Goal: Transaction & Acquisition: Purchase product/service

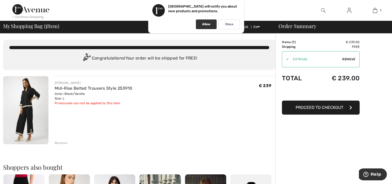
click at [206, 26] on p "Allow" at bounding box center [206, 24] width 8 height 4
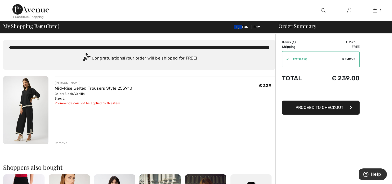
click at [314, 108] on span "Proceed to Checkout" at bounding box center [320, 107] width 48 height 5
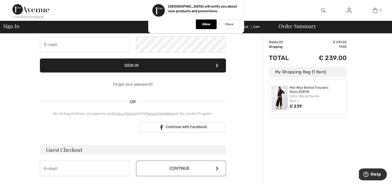
scroll to position [32, 0]
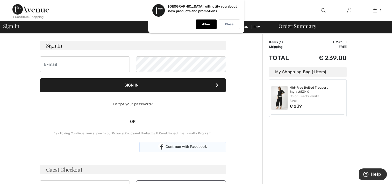
click at [163, 147] on icon at bounding box center [161, 146] width 6 height 6
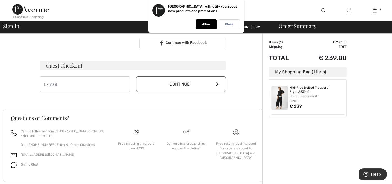
scroll to position [136, 0]
click at [102, 82] on input "email" at bounding box center [85, 84] width 90 height 16
type input "niamh_w@hotmail.com"
click at [171, 83] on button "Continue" at bounding box center [181, 84] width 90 height 16
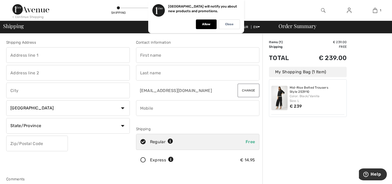
click at [67, 51] on input "text" at bounding box center [68, 55] width 124 height 16
type input "galvins boreen"
type input "Galvin's Boreen,Glasson,Co. Westmeath,N37PT88"
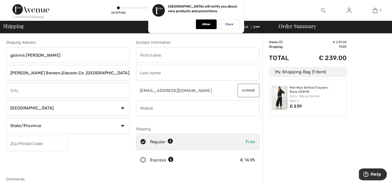
type input "athlone"
select select "IE"
type input "N37 PT88"
type input "Niamh"
type input "McDonnell"
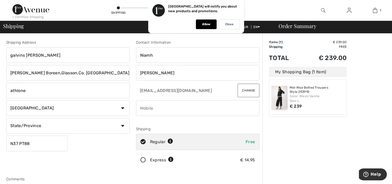
type input "0879134809"
type input "N37PT88"
click at [123, 126] on select "State/Province Carlow Cavan Clare Cork Donegal Dublin Galway Kerry Kildare Kilk…" at bounding box center [68, 126] width 124 height 16
drag, startPoint x: 123, startPoint y: 126, endPoint x: 120, endPoint y: 124, distance: 3.2
click at [120, 124] on select "State/Province Carlow Cavan Clare Cork Donegal Dublin Galway Kerry Kildare Kilk…" at bounding box center [68, 126] width 124 height 16
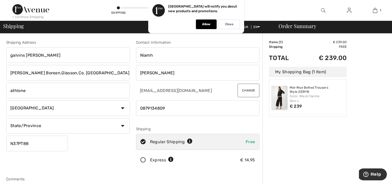
click at [117, 127] on select "State/Province Carlow Cavan Clare Cork Donegal Dublin Galway Kerry Kildare Kilk…" at bounding box center [68, 126] width 124 height 16
select select "WE"
click at [6, 118] on select "State/Province Carlow Cavan Clare Cork Donegal Dublin Galway Kerry Kildare Kilk…" at bounding box center [68, 126] width 124 height 16
click at [99, 162] on div "Shipping Address galvins boreen Galvin's Boreen,Glasson,Co. Westmeath,N37PT88 a…" at bounding box center [68, 105] width 130 height 130
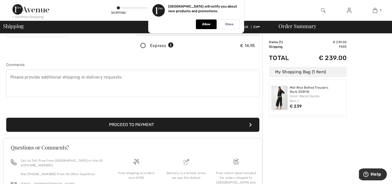
scroll to position [124, 0]
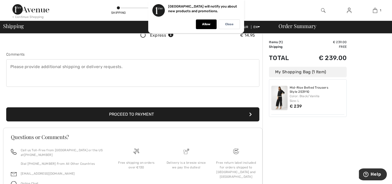
click at [113, 113] on button "Proceed to Payment" at bounding box center [132, 114] width 253 height 14
